Goal: Information Seeking & Learning: Understand process/instructions

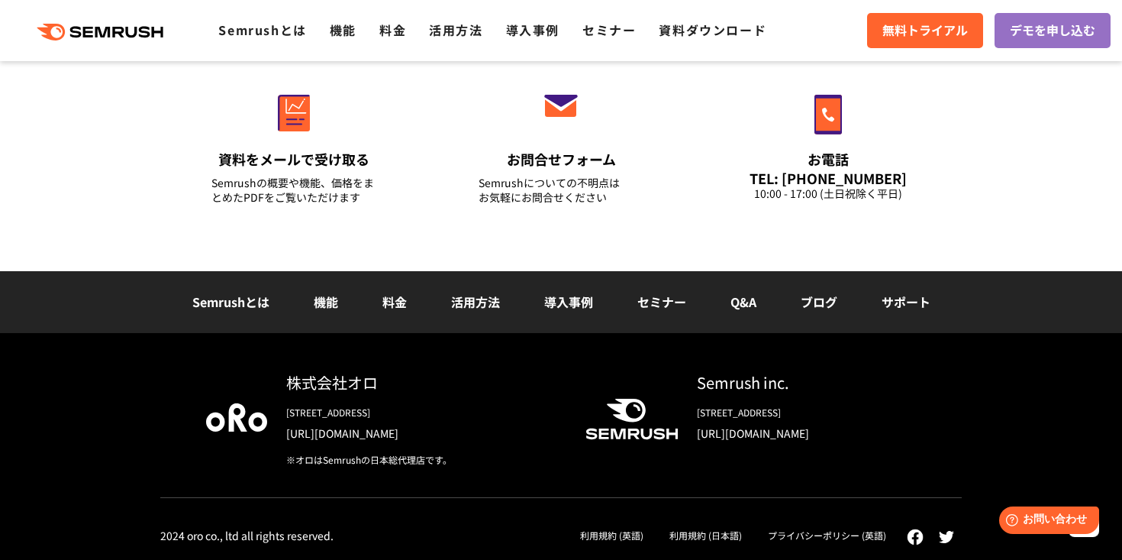
click at [692, 537] on link "利用規約 (日本語)" at bounding box center [705, 534] width 73 height 13
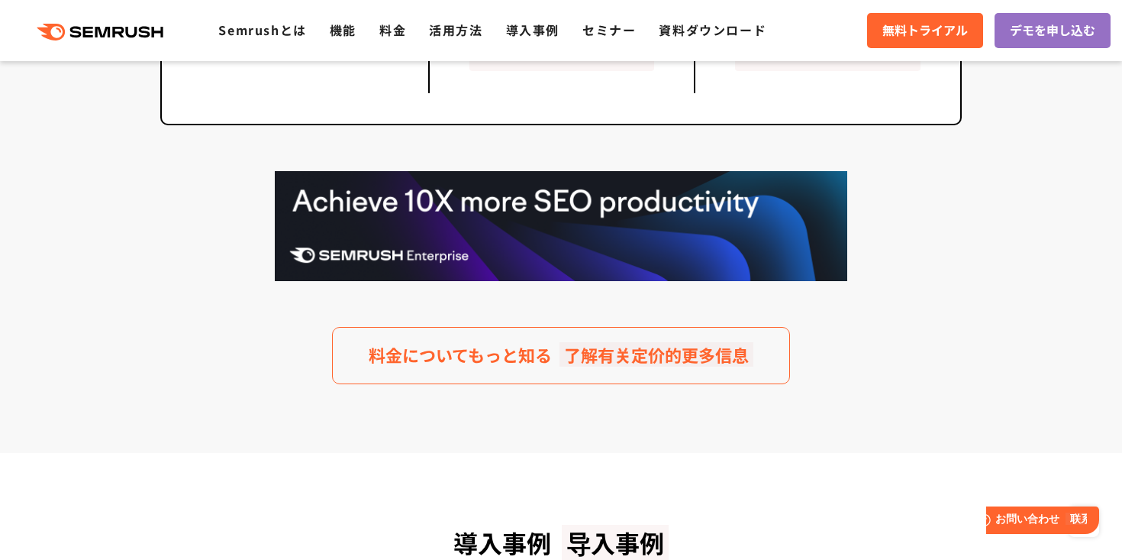
scroll to position [4298, 0]
